Goal: Task Accomplishment & Management: Manage account settings

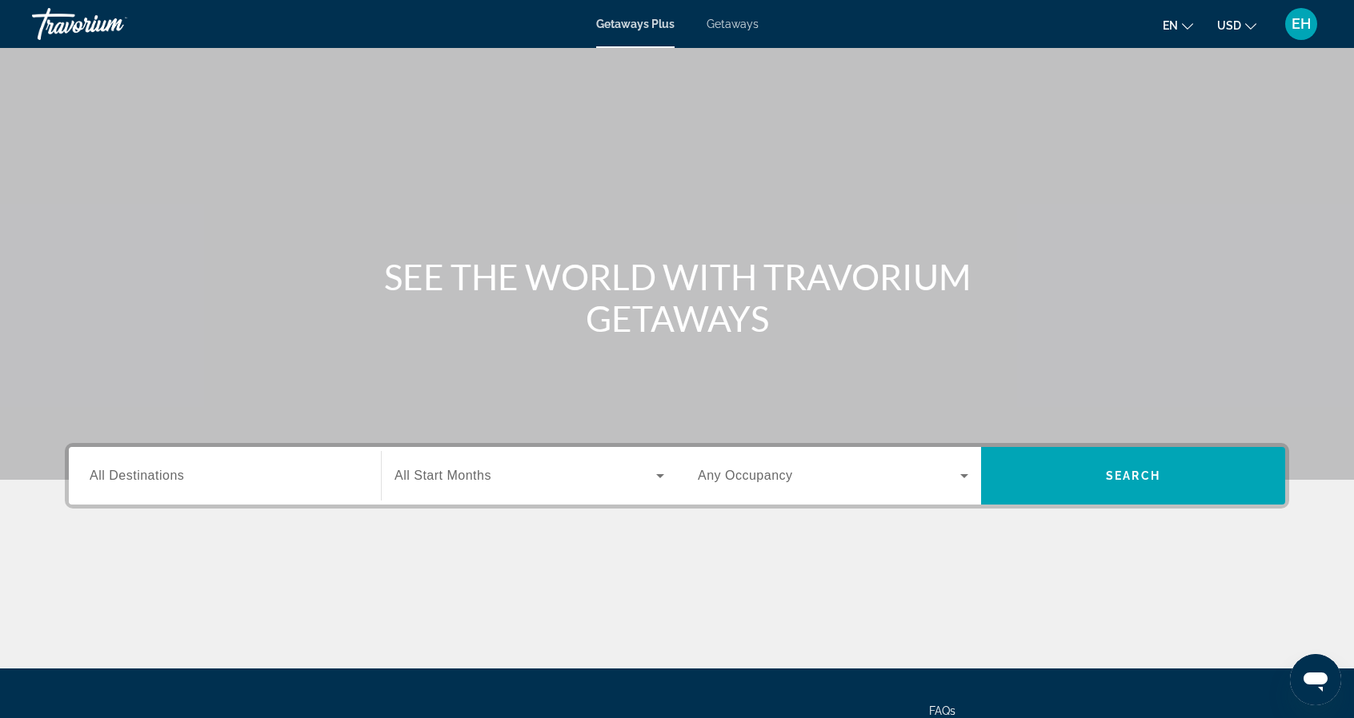
click at [1306, 27] on span "EH" at bounding box center [1300, 24] width 19 height 16
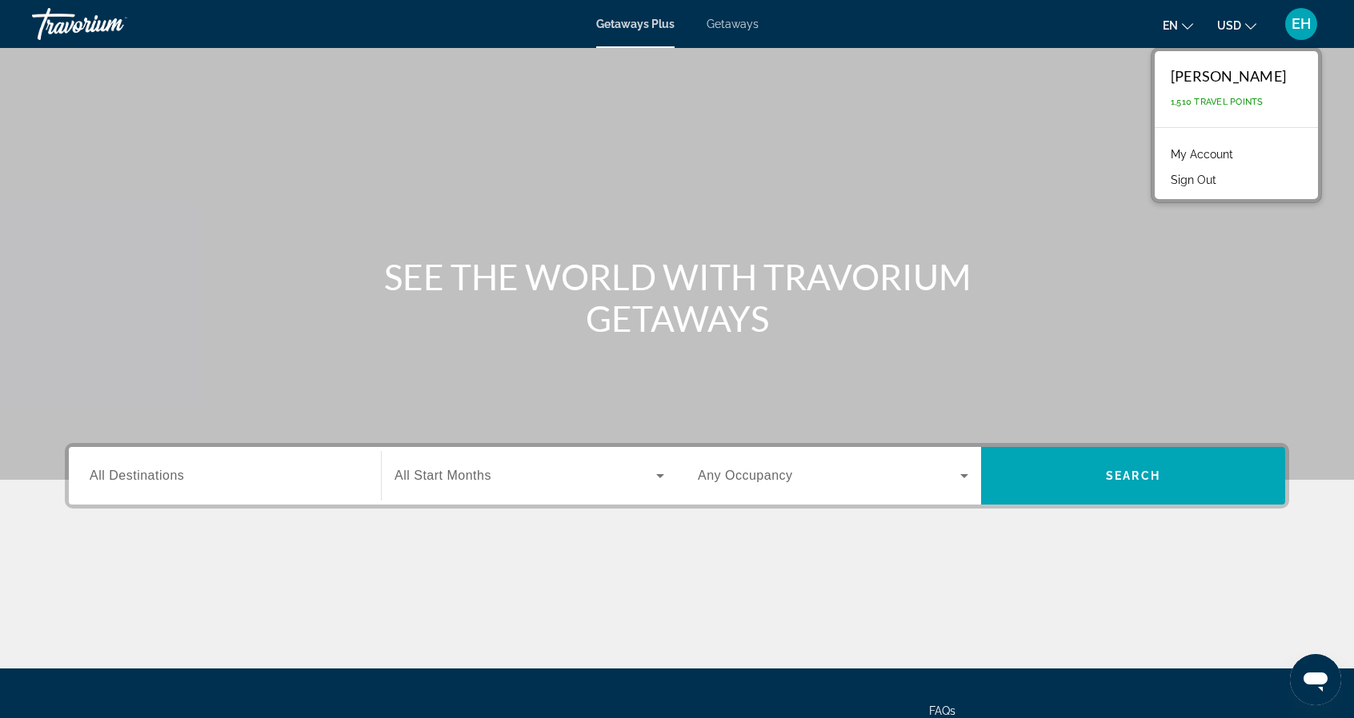
click at [1227, 153] on link "My Account" at bounding box center [1201, 154] width 78 height 21
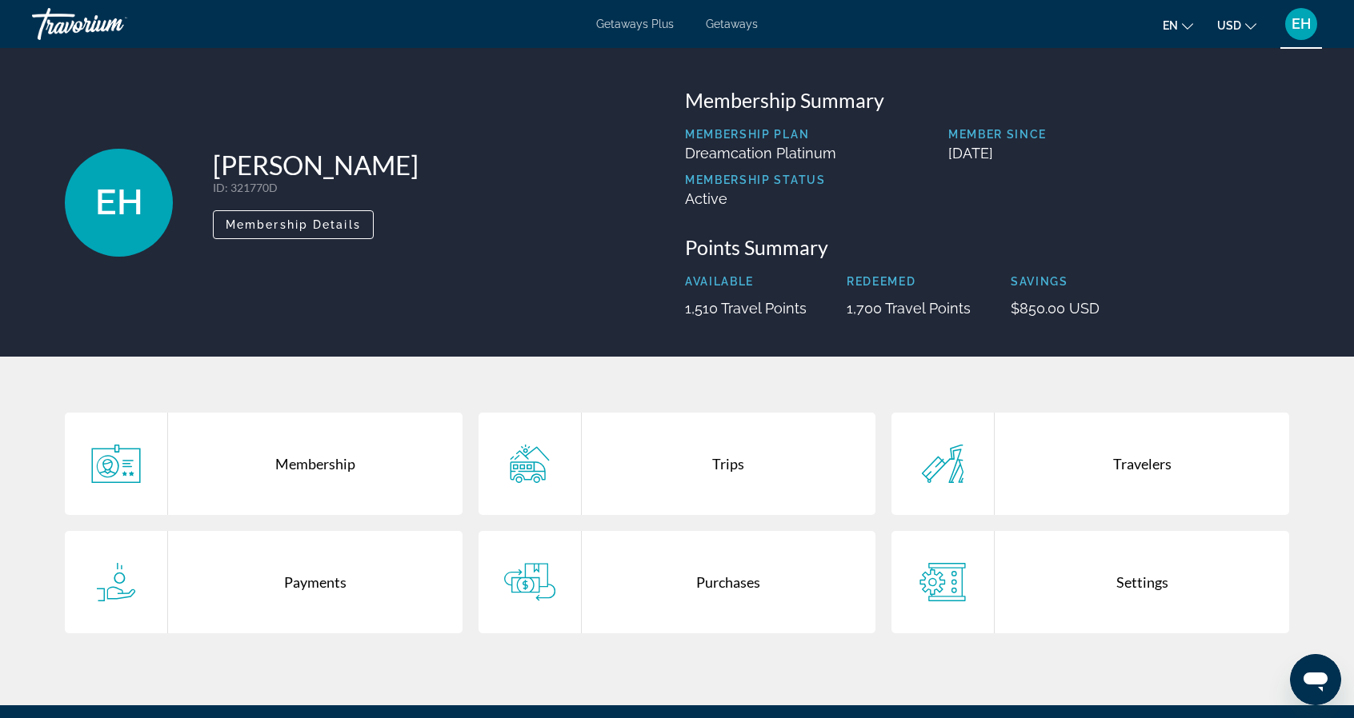
click at [728, 466] on div "Trips" at bounding box center [729, 464] width 294 height 102
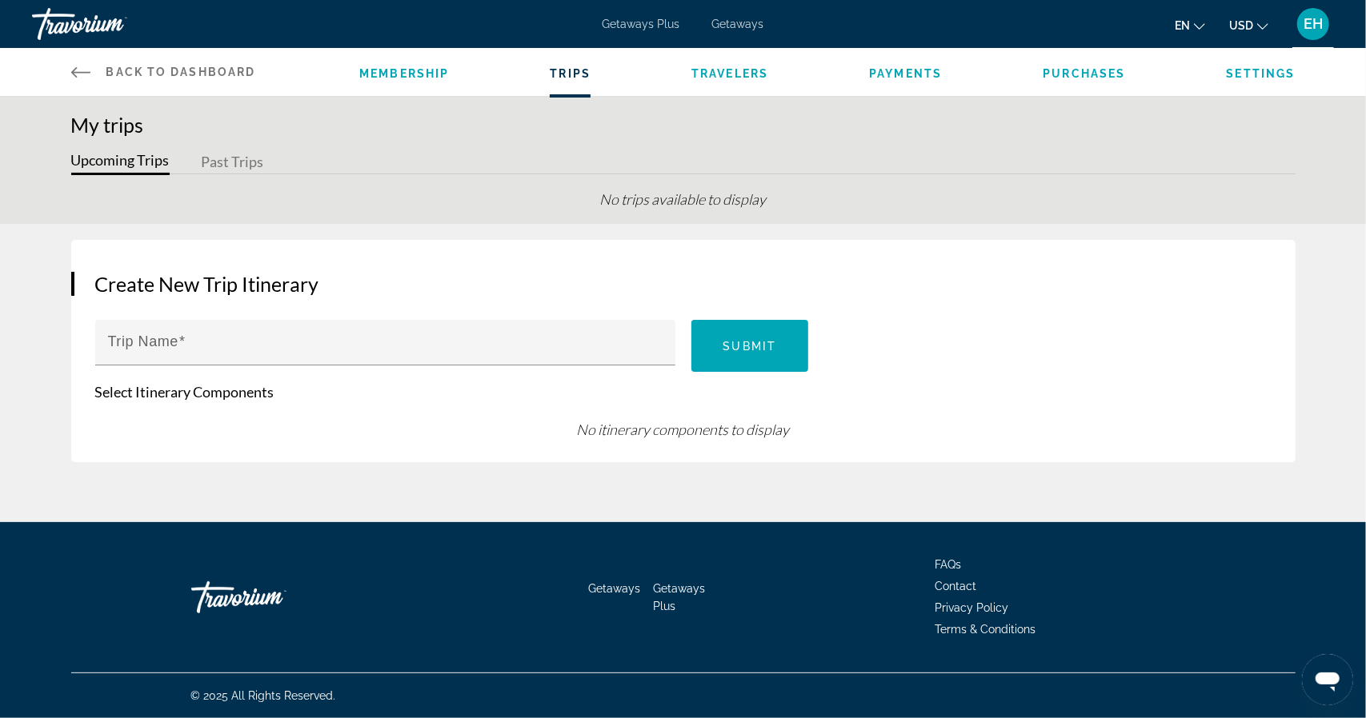
click at [562, 67] on span "Trips" at bounding box center [570, 73] width 41 height 13
click at [1078, 74] on span "Purchases" at bounding box center [1083, 73] width 82 height 13
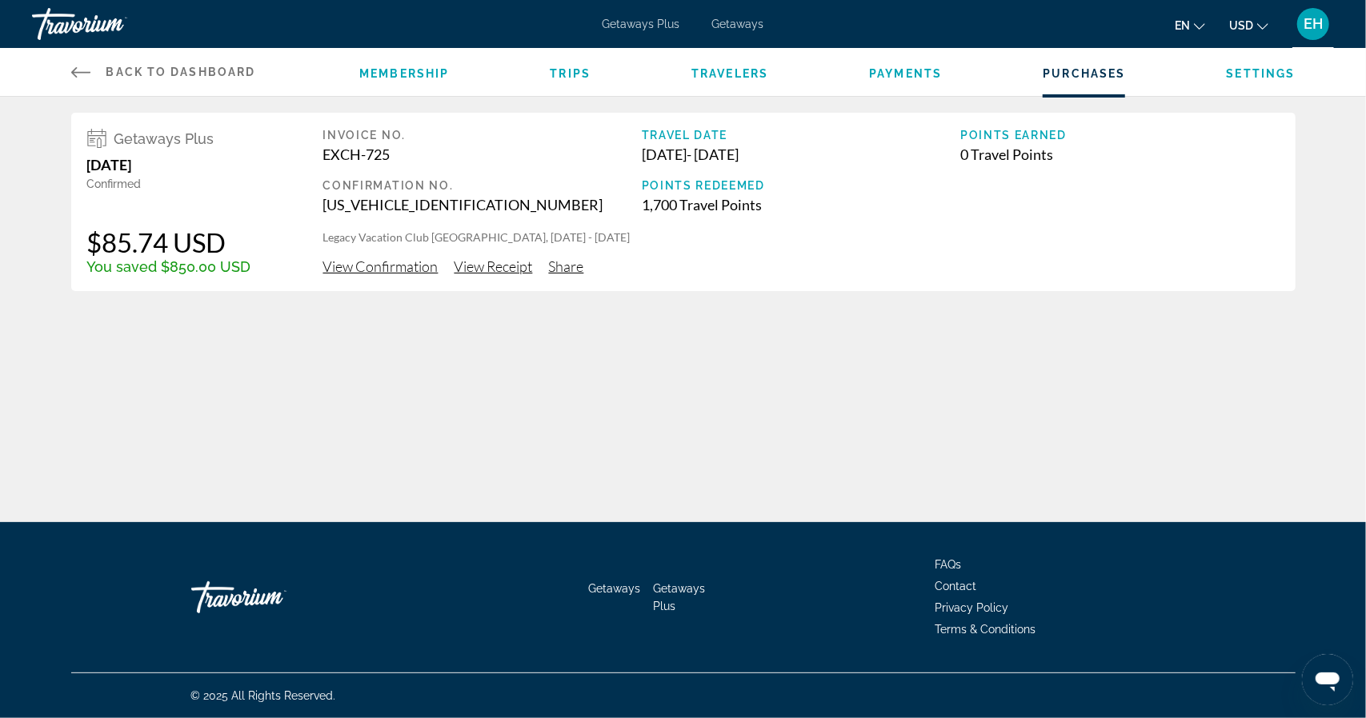
click at [354, 264] on span "View Confirmation" at bounding box center [380, 267] width 115 height 18
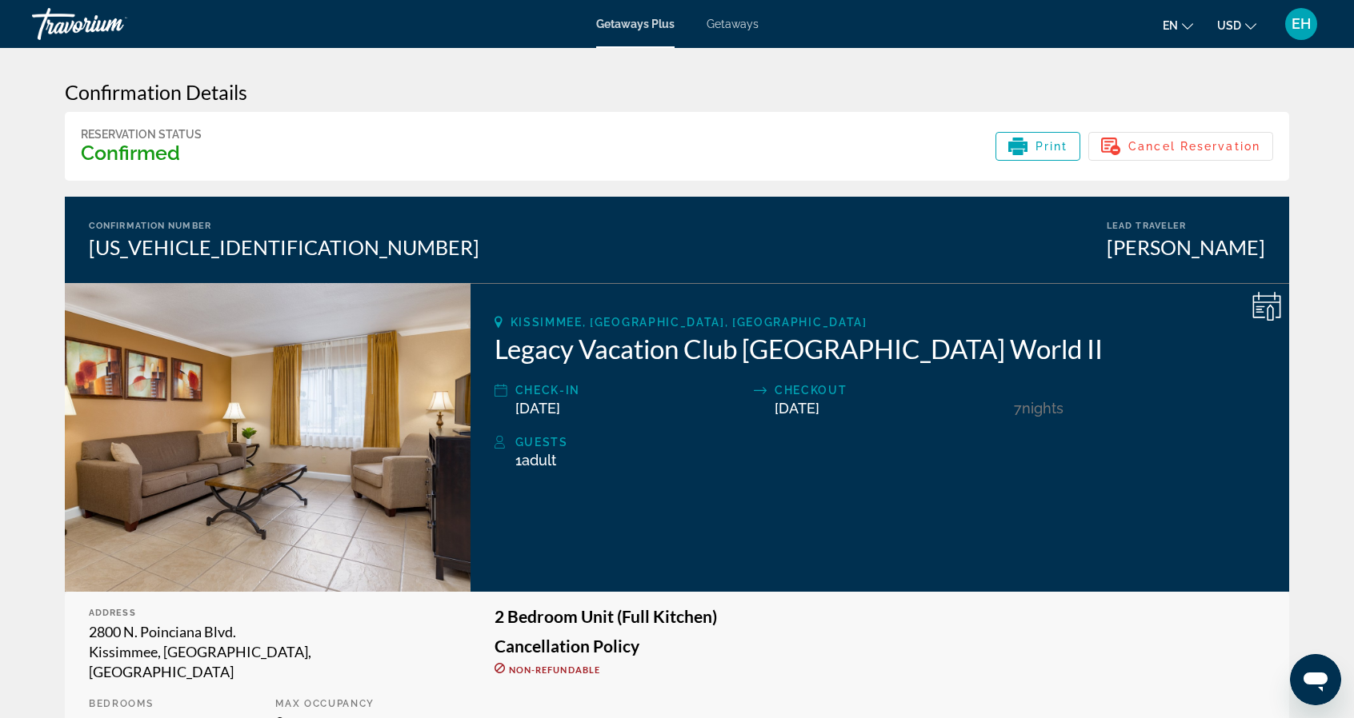
drag, startPoint x: 1029, startPoint y: 145, endPoint x: 1030, endPoint y: 542, distance: 397.6
click at [1029, 145] on div "Print" at bounding box center [1038, 146] width 60 height 19
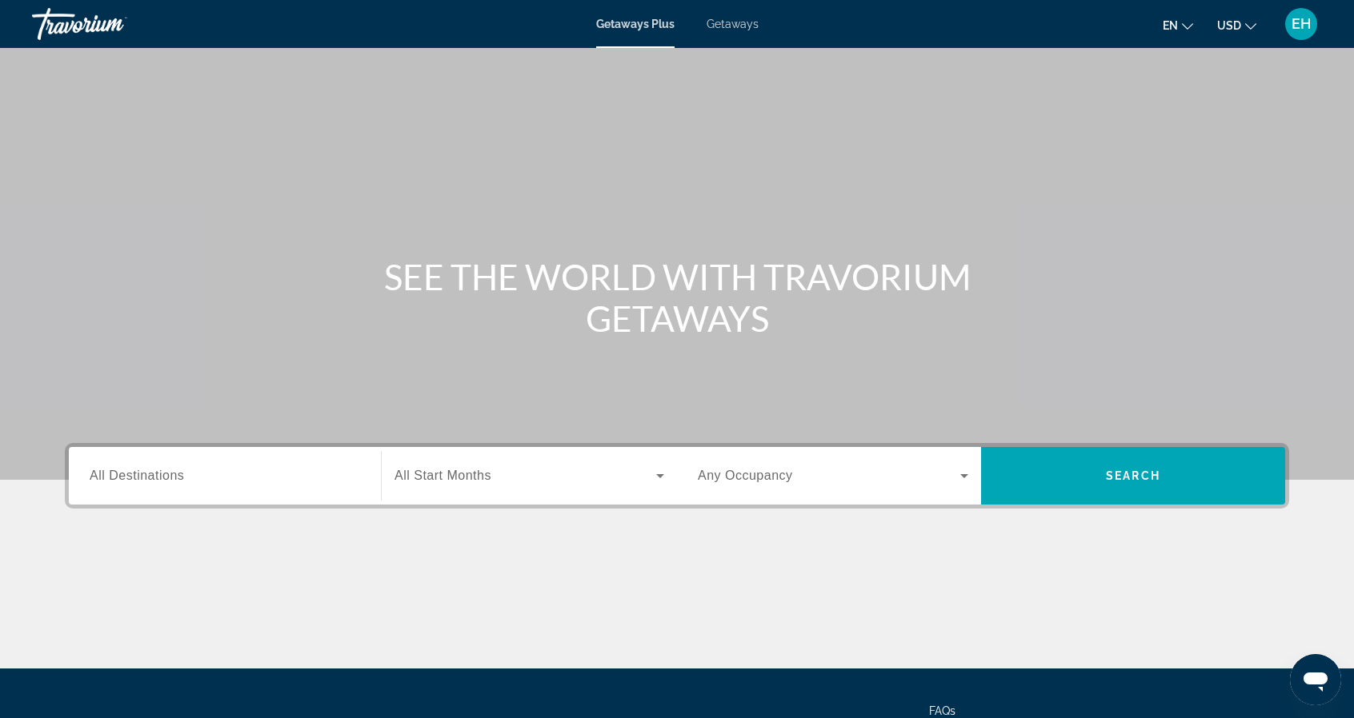
click at [1304, 33] on div "EH" at bounding box center [1301, 24] width 32 height 32
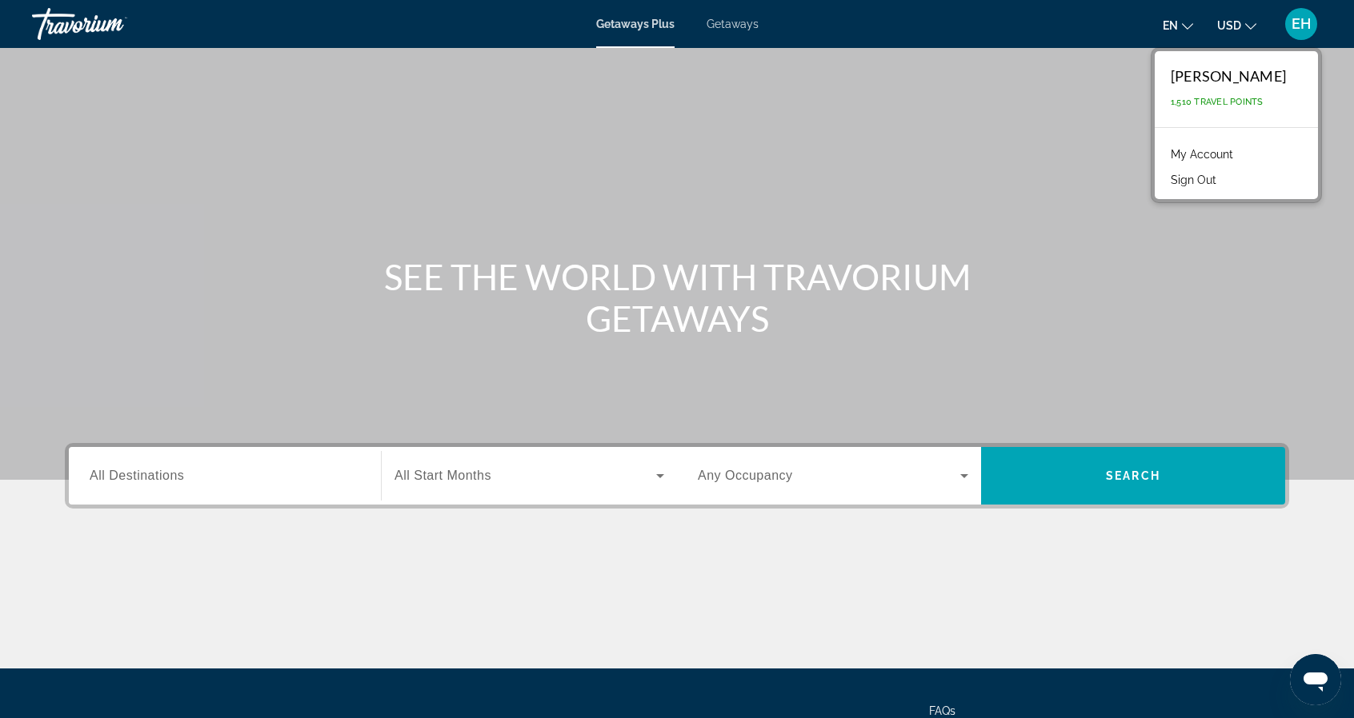
click at [1224, 180] on button "Sign Out" at bounding box center [1193, 180] width 62 height 21
